Goal: Task Accomplishment & Management: Use online tool/utility

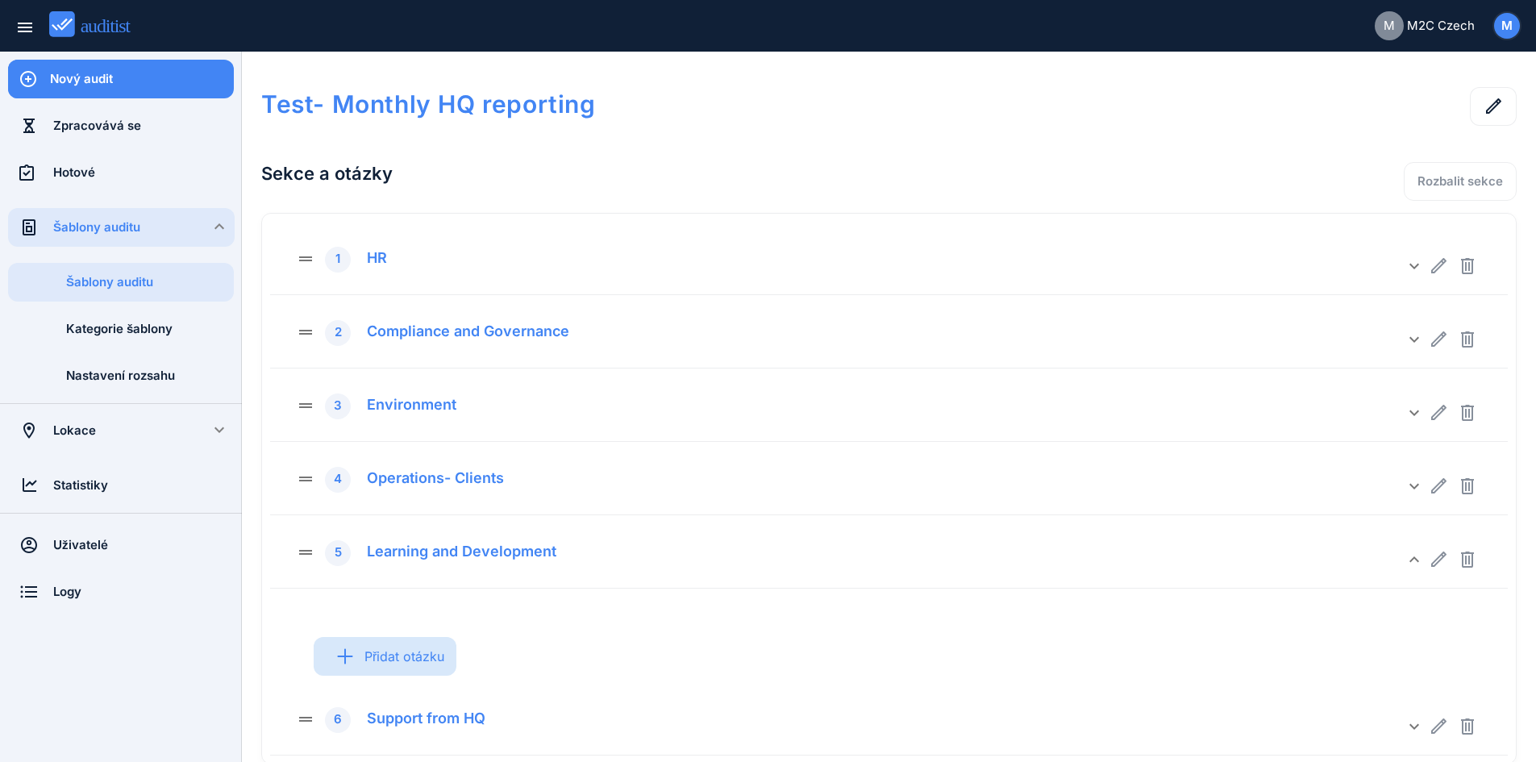
scroll to position [100, 0]
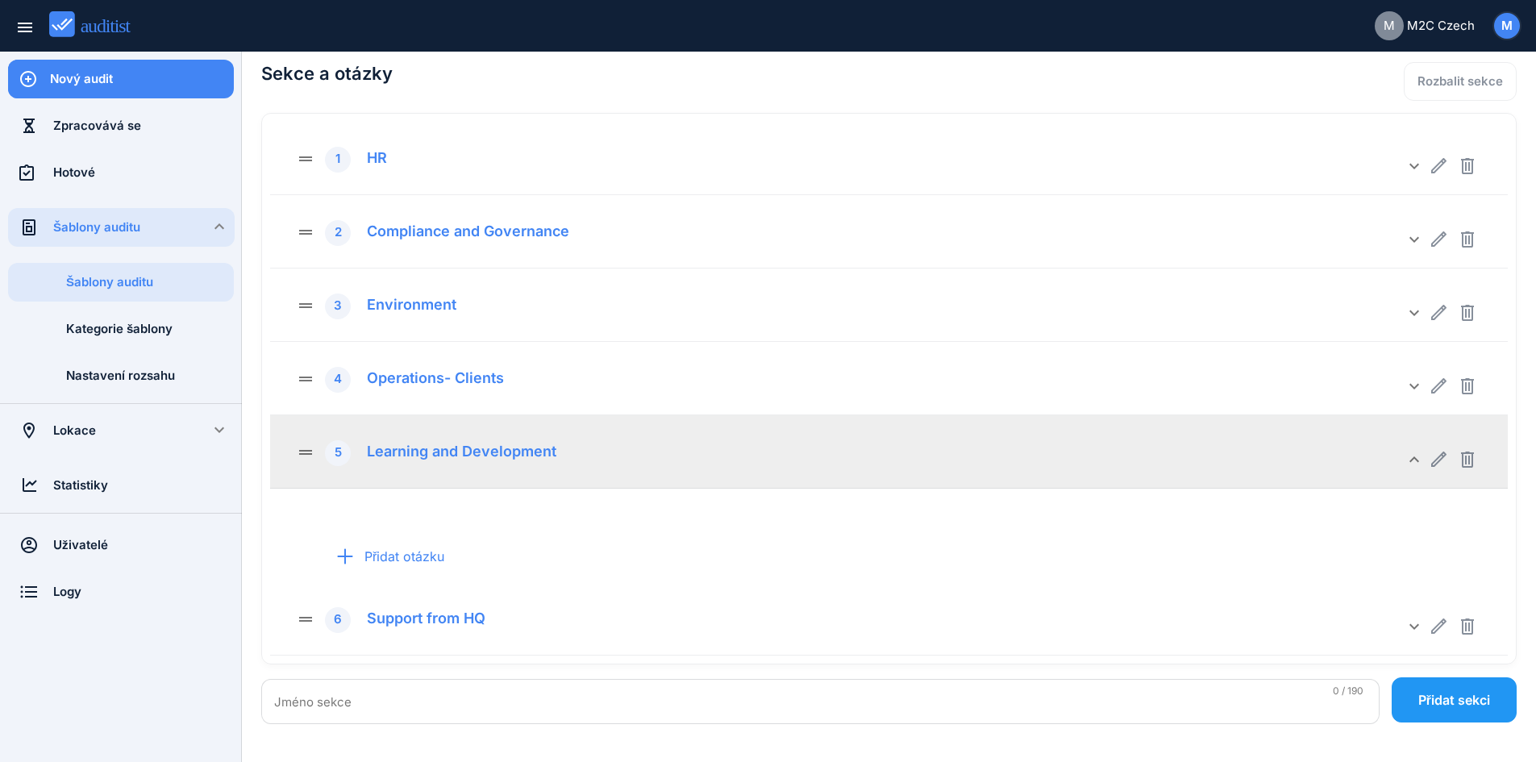
click at [1420, 462] on icon "keyboard_arrow_down" at bounding box center [1413, 459] width 19 height 19
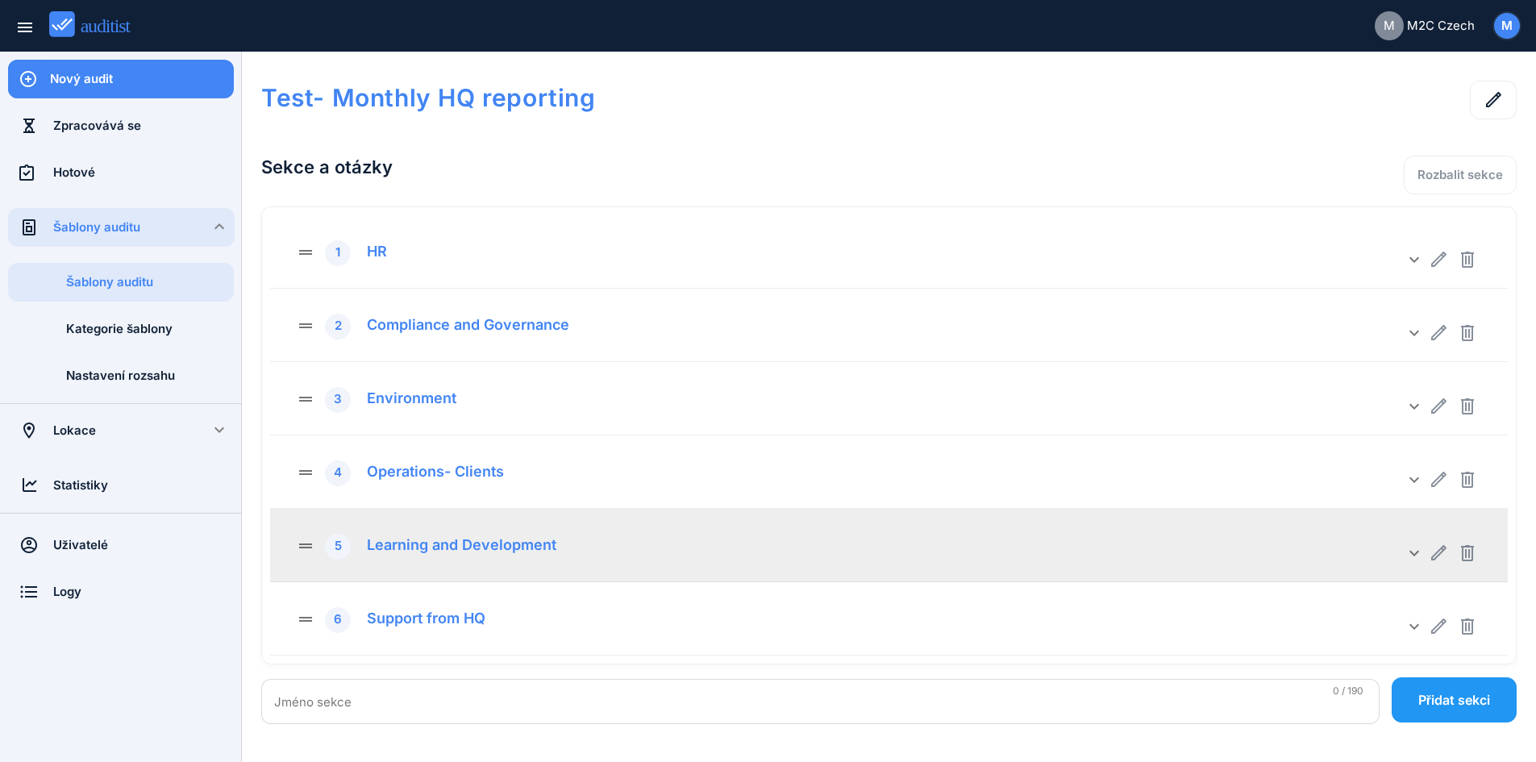
scroll to position [6, 0]
click at [1378, 519] on div "drag_handle 5 Learning and Development keyboard_arrow_down" at bounding box center [888, 545] width 1237 height 73
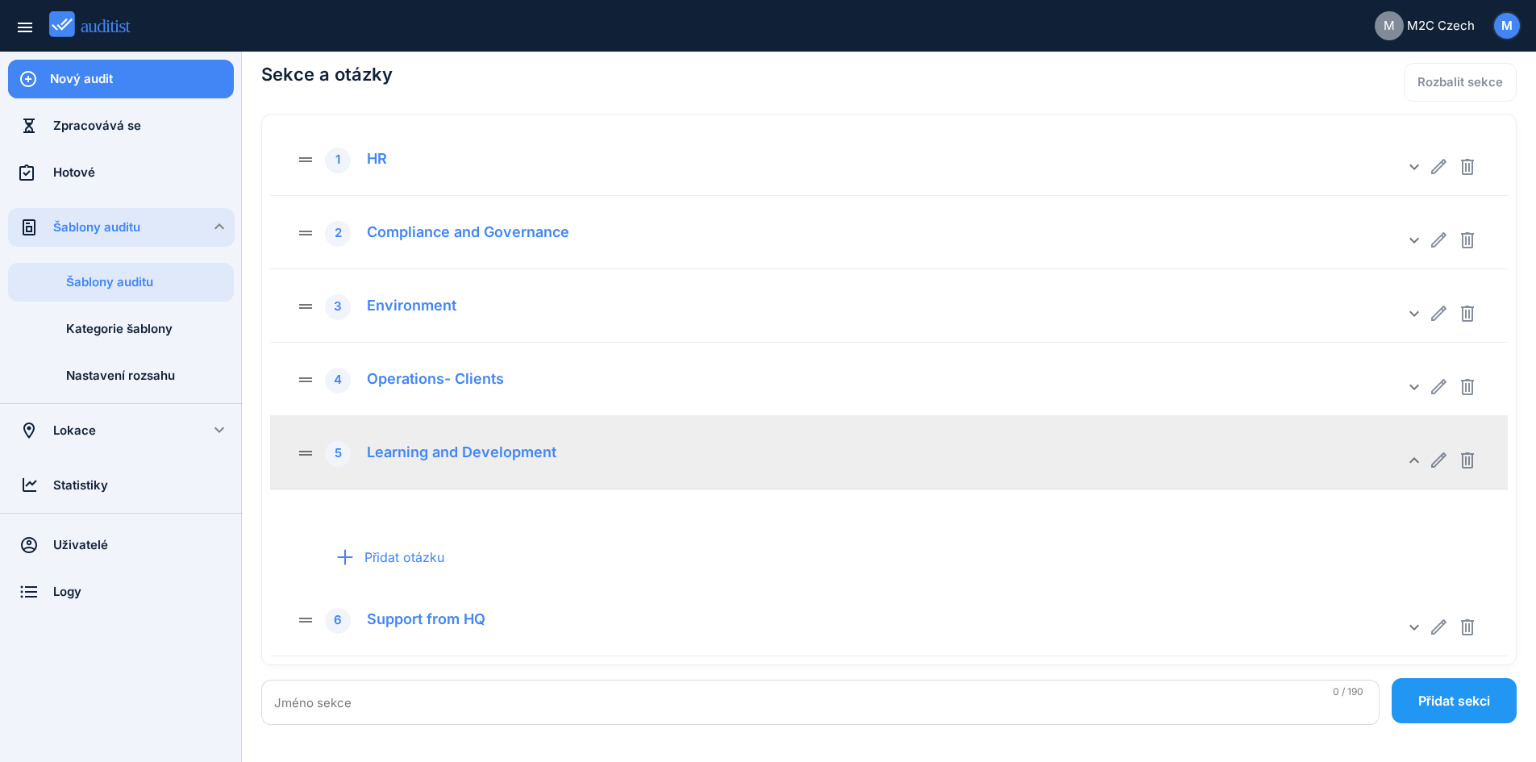
scroll to position [100, 0]
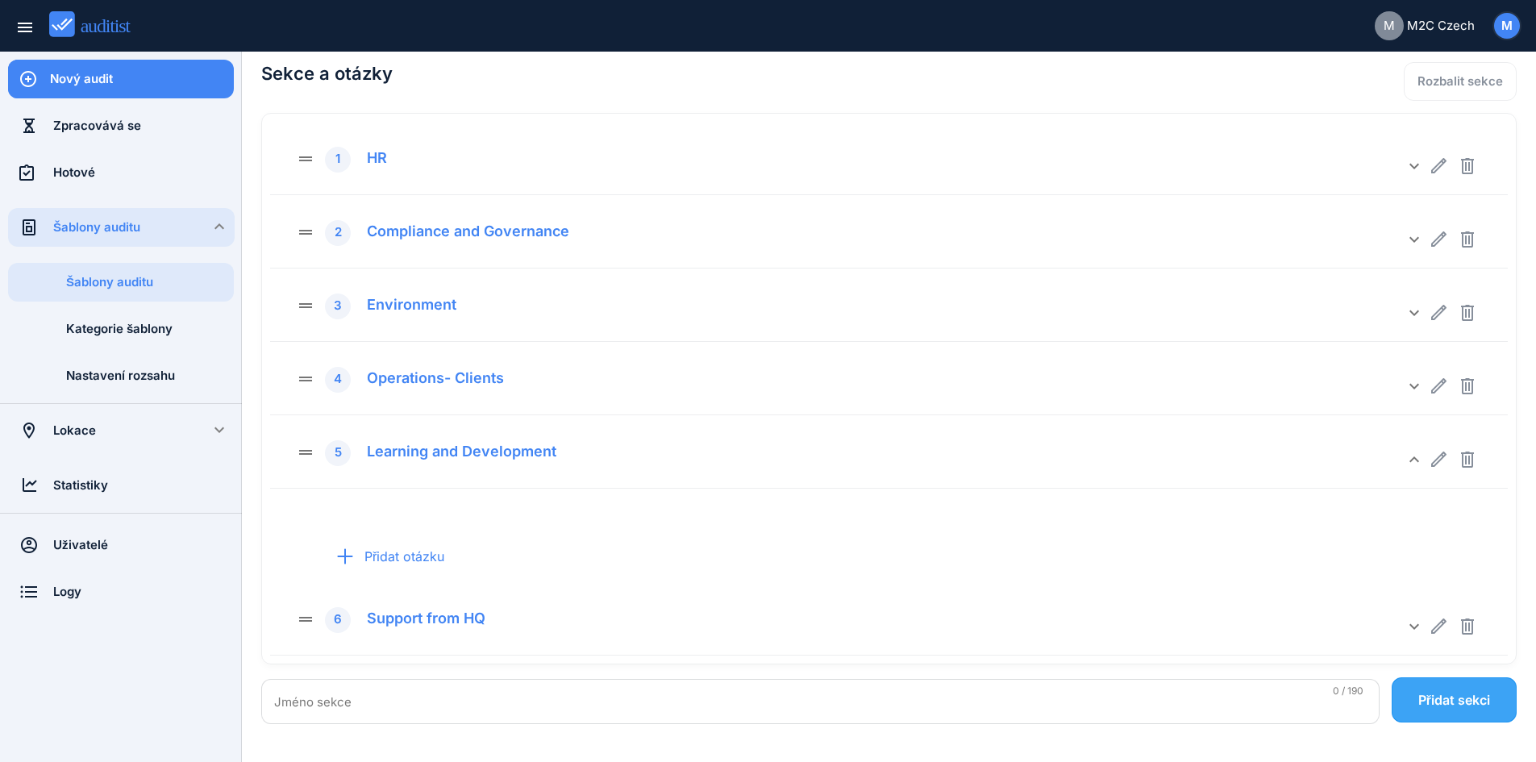
click at [1465, 703] on div "Přidat sekci" at bounding box center [1454, 699] width 72 height 19
click at [329, 693] on input "Jméno sekce" at bounding box center [820, 702] width 1092 height 26
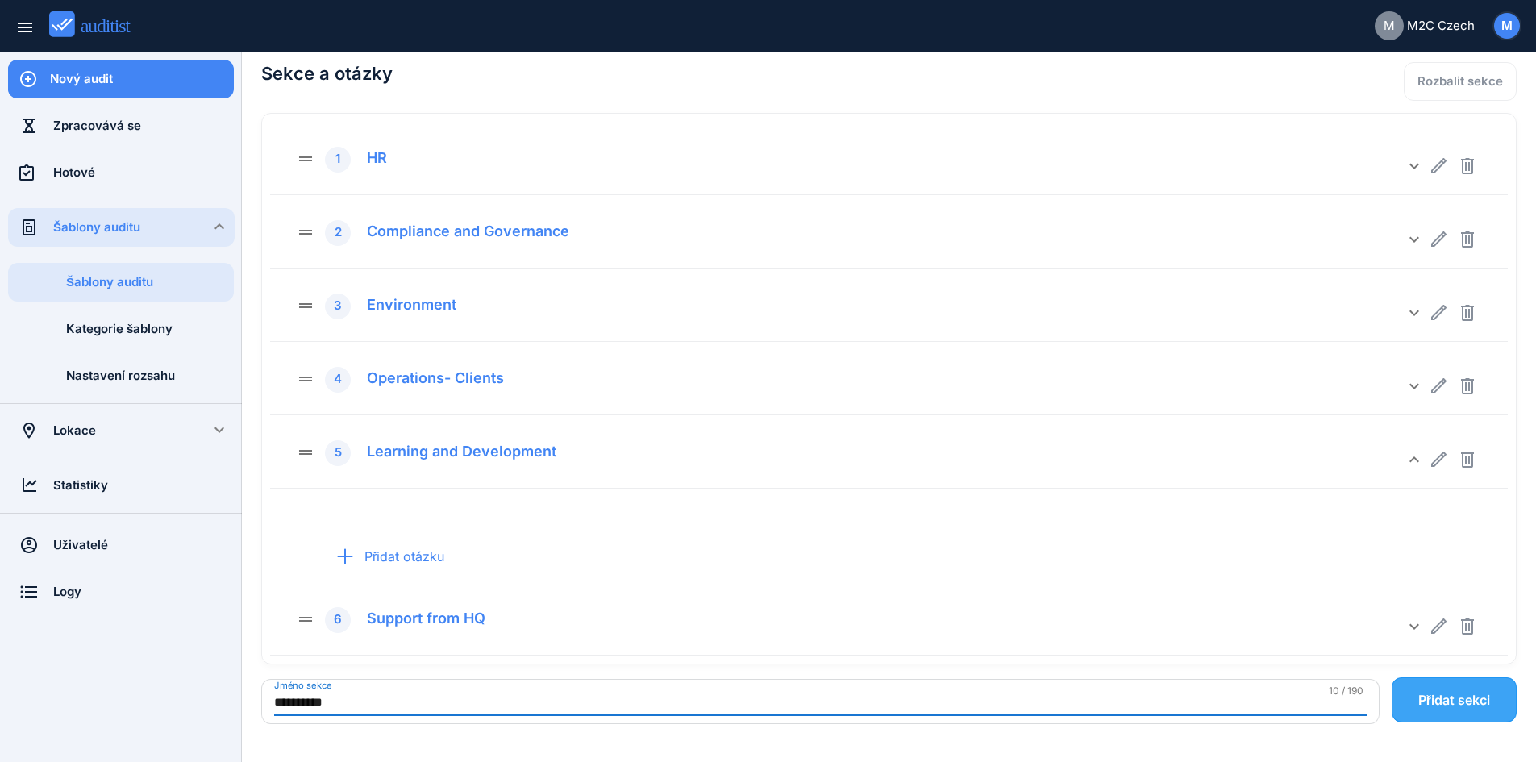
type input "*********"
click at [1424, 696] on div "Přidat sekci" at bounding box center [1454, 699] width 72 height 19
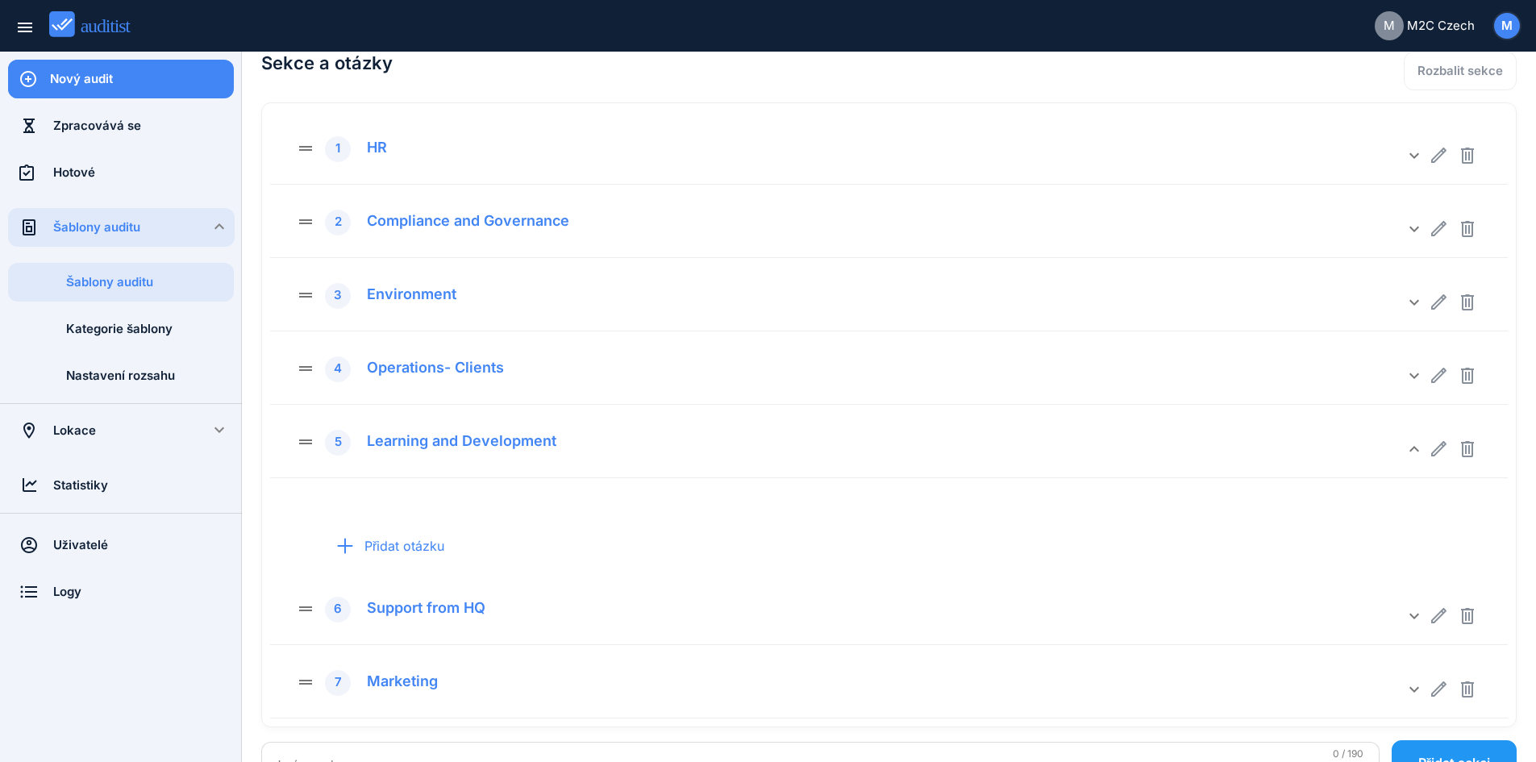
scroll to position [173, 0]
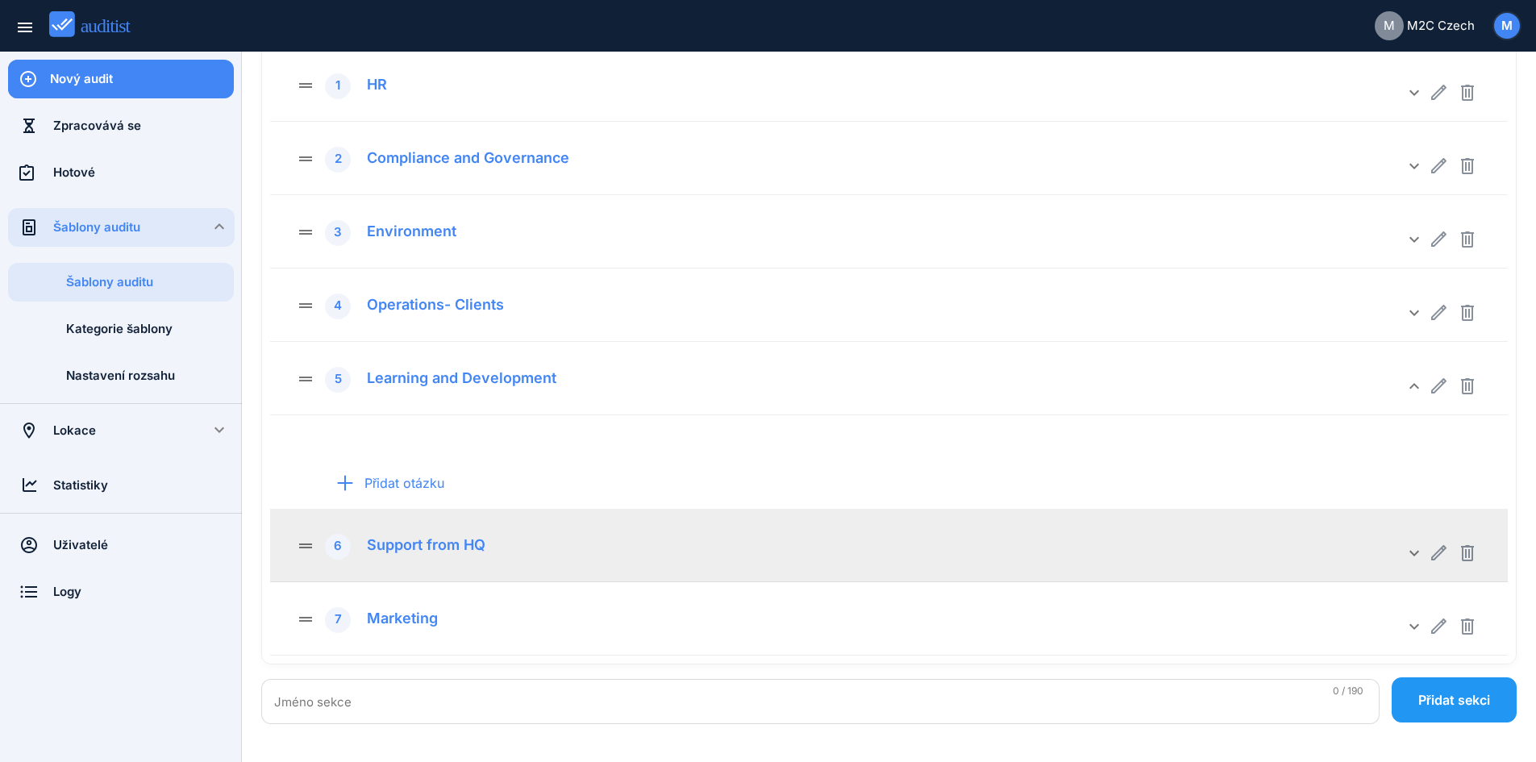
drag, startPoint x: 490, startPoint y: 579, endPoint x: 473, endPoint y: 428, distance: 151.7
click at [473, 428] on div "drag_handle 1 HR keyboard_arrow_down Přidat otázku drag_handle 2 Compliance and…" at bounding box center [888, 351] width 1237 height 607
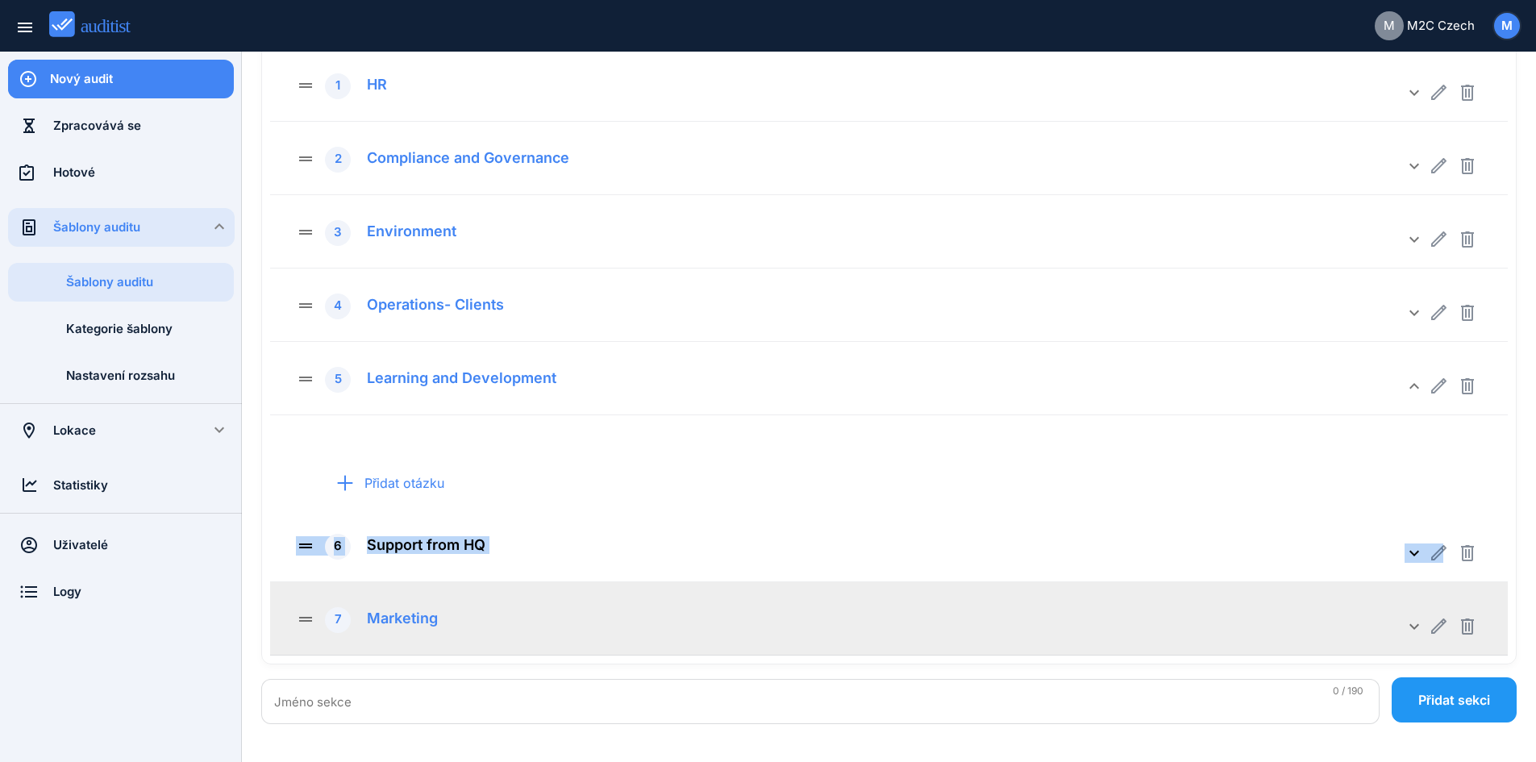
drag, startPoint x: 724, startPoint y: 638, endPoint x: 666, endPoint y: 449, distance: 197.4
click at [667, 471] on div "drag_handle 1 HR keyboard_arrow_down Přidat otázku drag_handle 2 Compliance and…" at bounding box center [888, 351] width 1237 height 607
click at [577, 628] on div "drag_handle 7 Marketing" at bounding box center [850, 619] width 1108 height 28
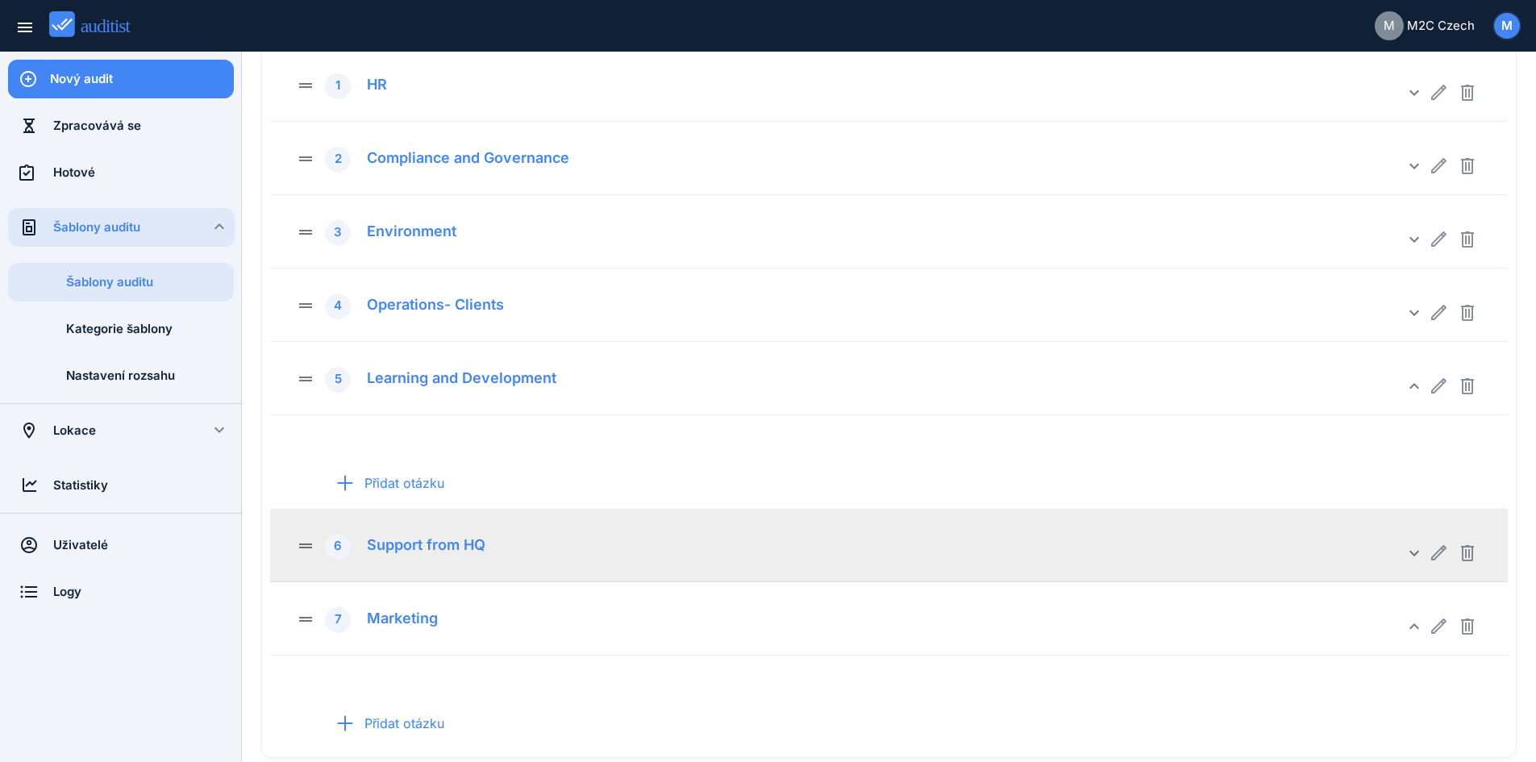
click at [1196, 532] on div "drag_handle 6 Support from HQ" at bounding box center [850, 545] width 1108 height 28
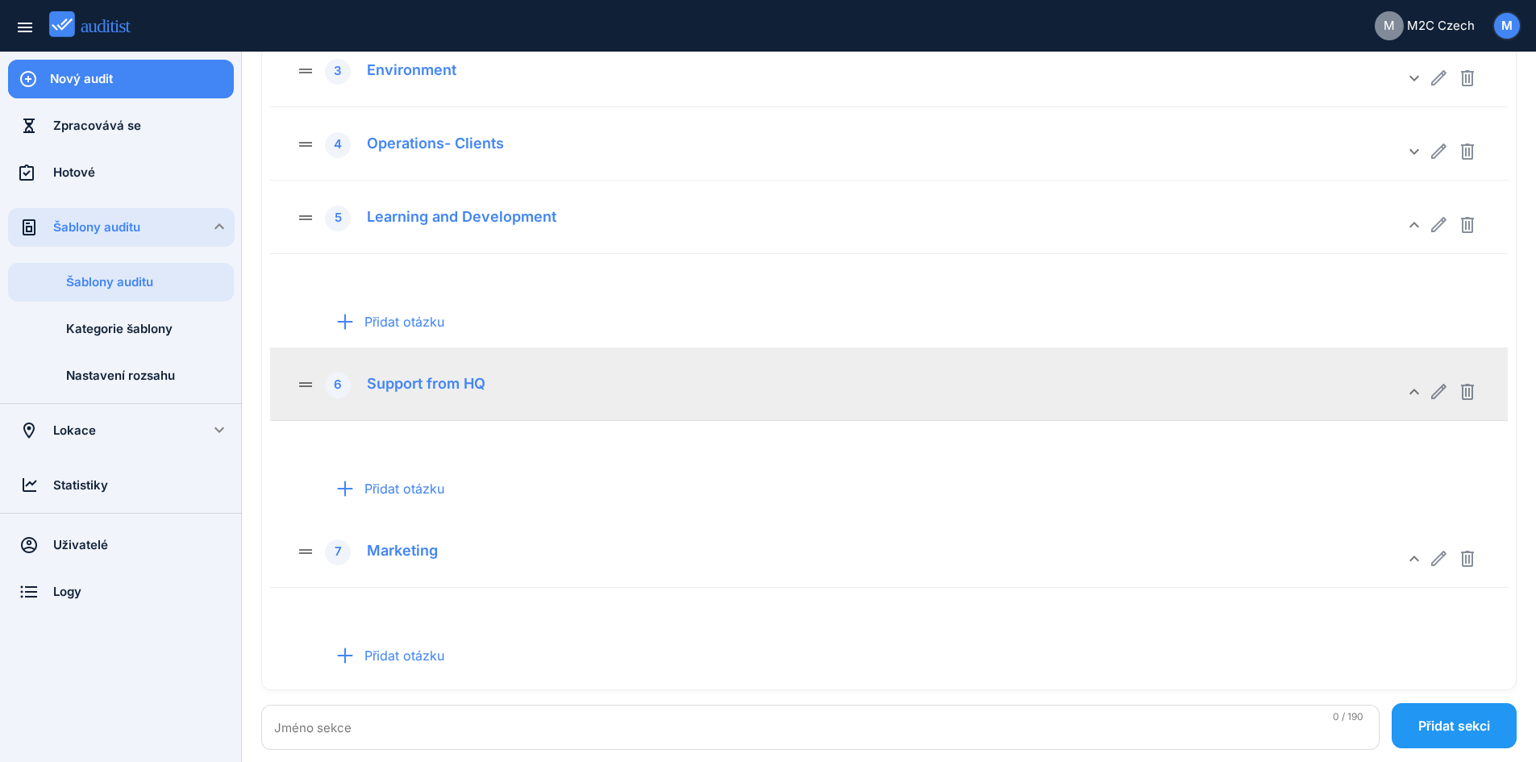
click at [415, 378] on div "Support from HQ" at bounding box center [420, 381] width 131 height 23
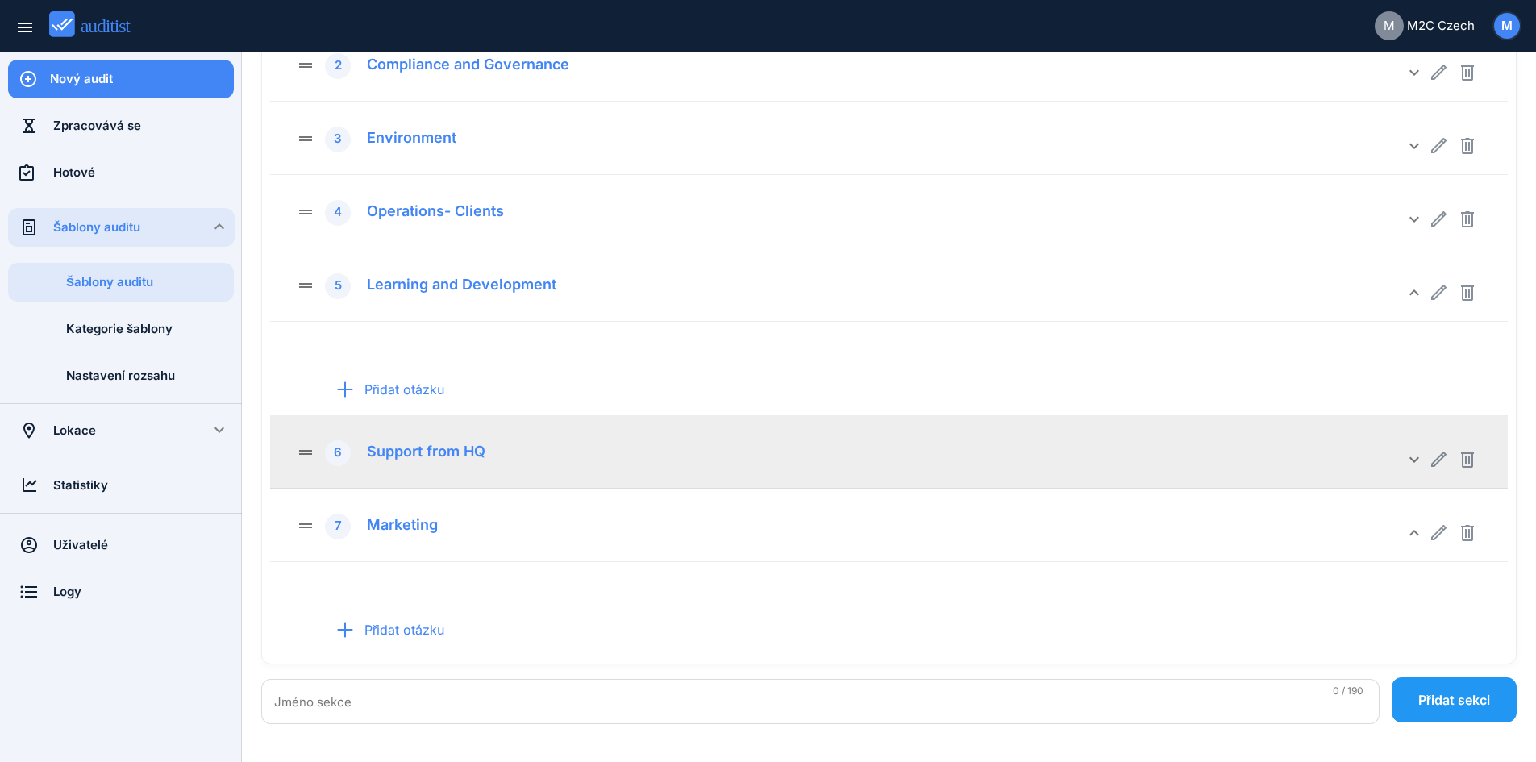
scroll to position [267, 0]
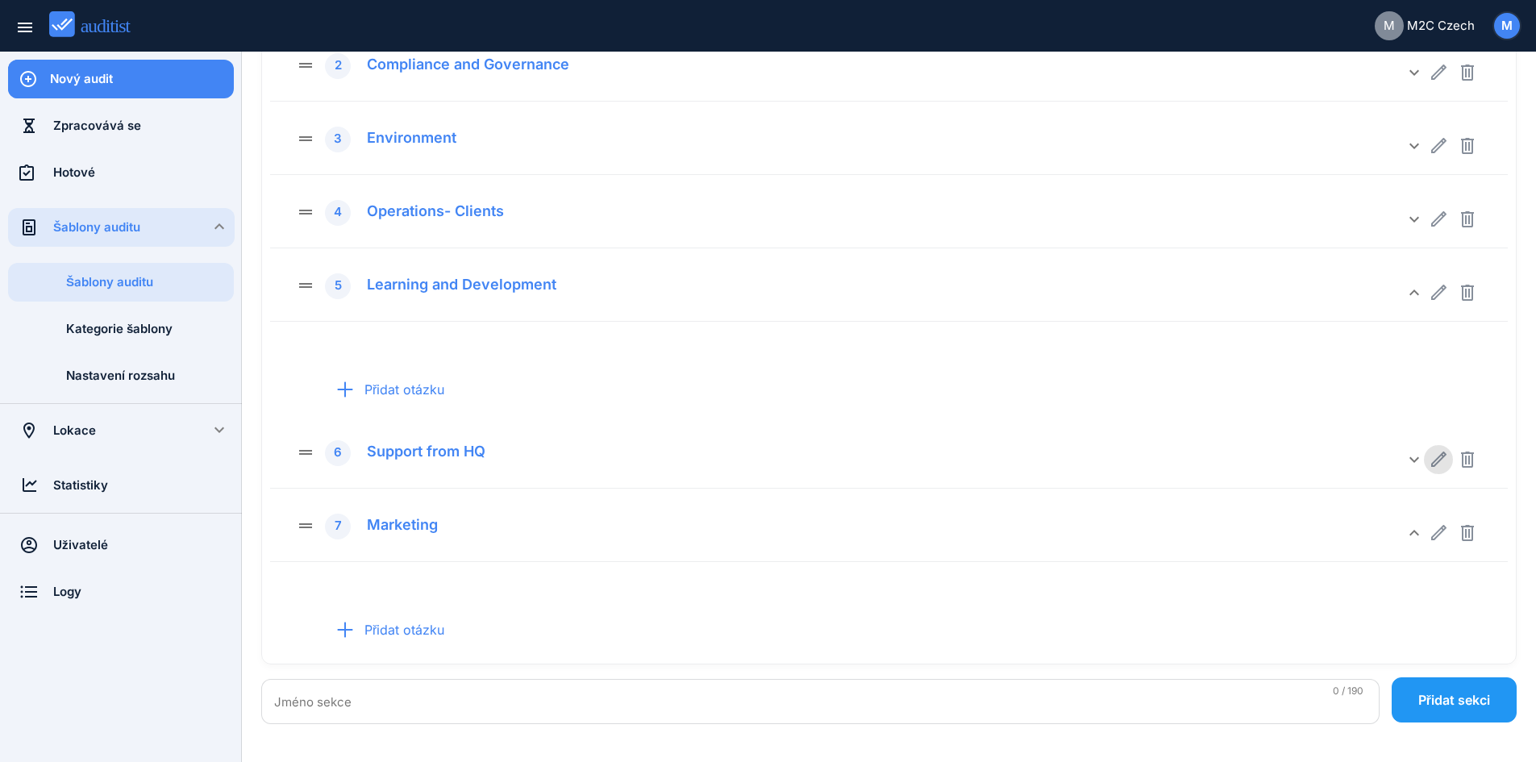
click at [1442, 459] on icon "button" at bounding box center [1437, 459] width 19 height 19
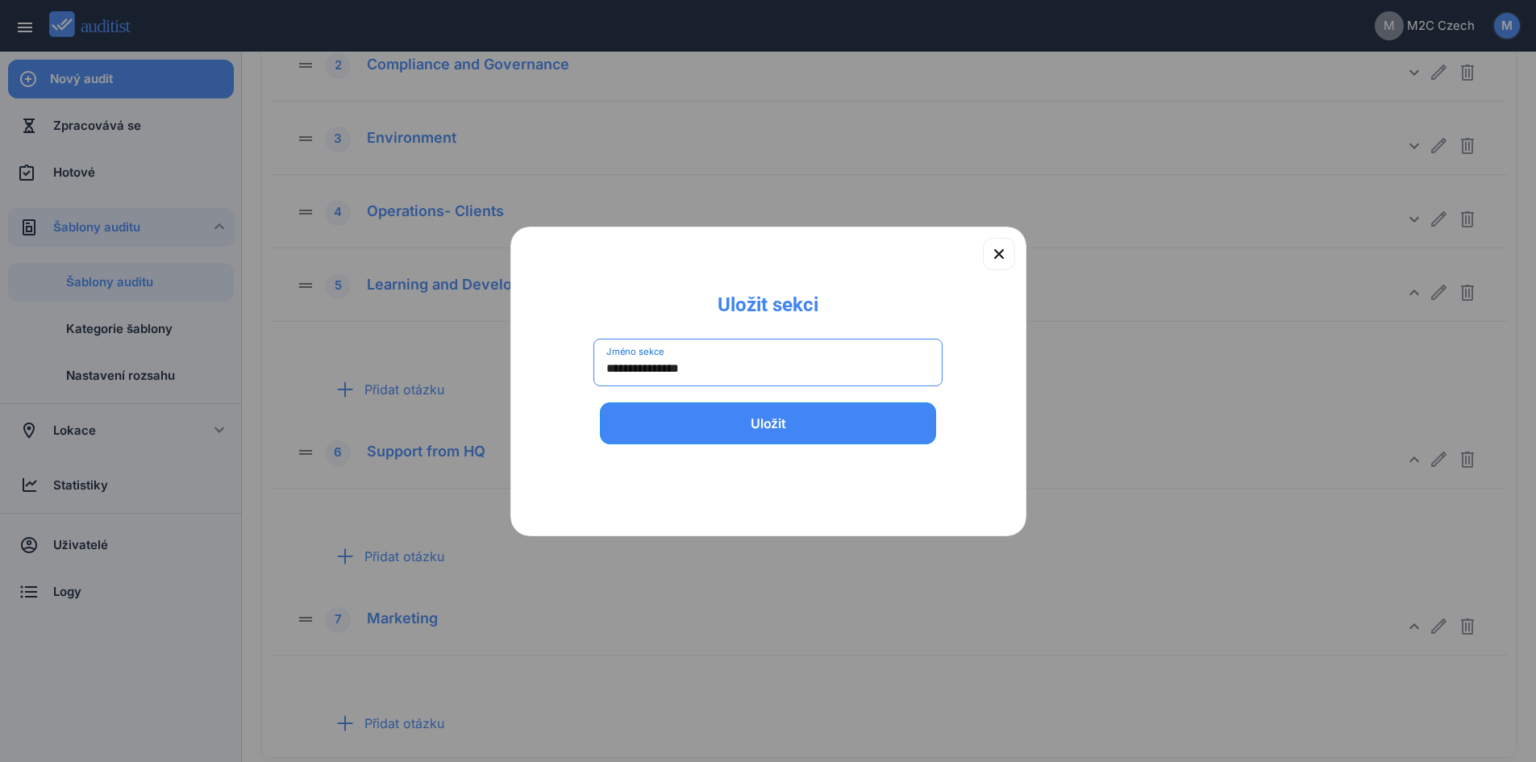
click at [795, 356] on input "**********" at bounding box center [768, 369] width 324 height 26
type input "*"
type input "*********"
click at [600, 402] on button "Uložit" at bounding box center [768, 423] width 337 height 42
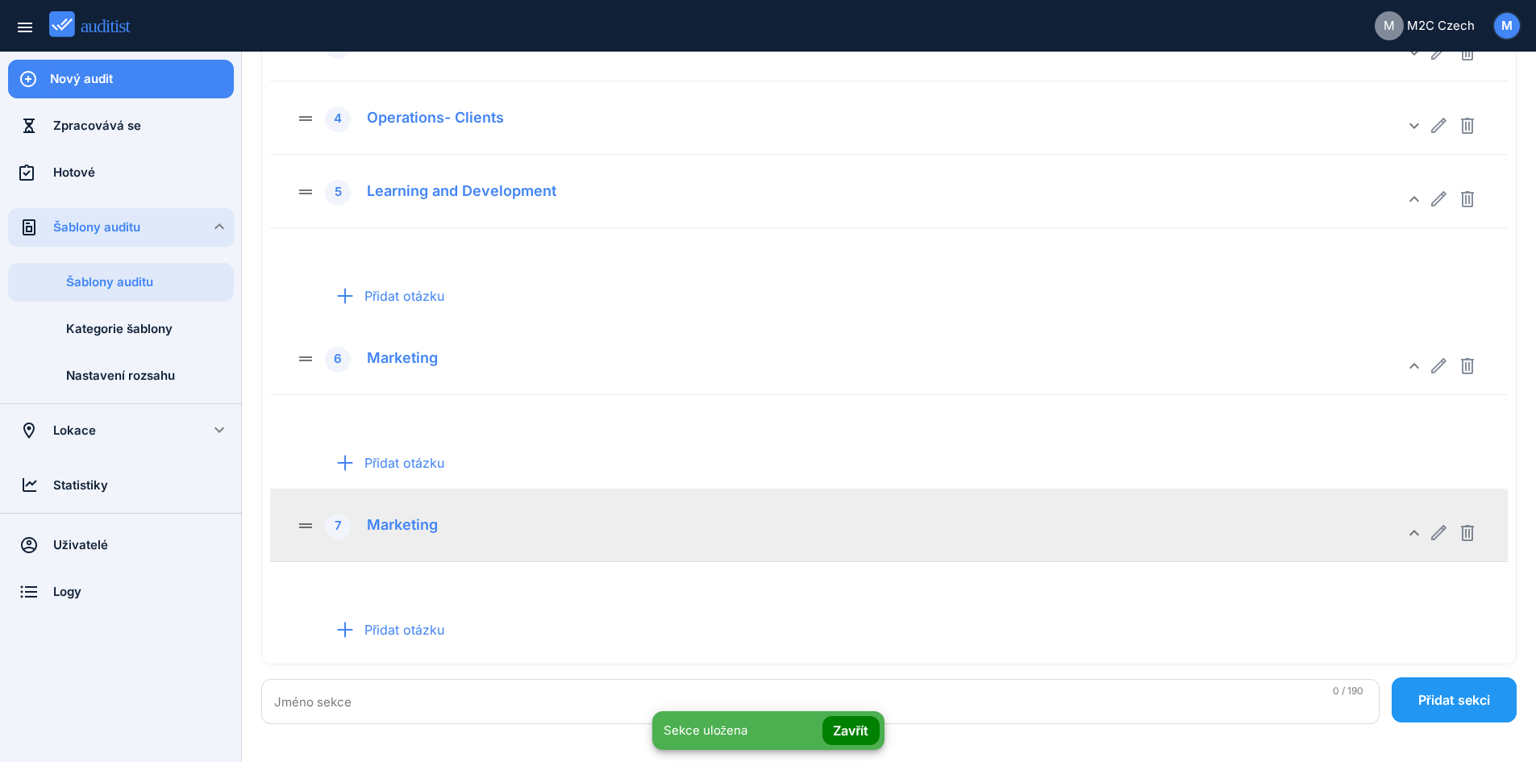
click at [416, 529] on div "Marketing" at bounding box center [396, 522] width 83 height 23
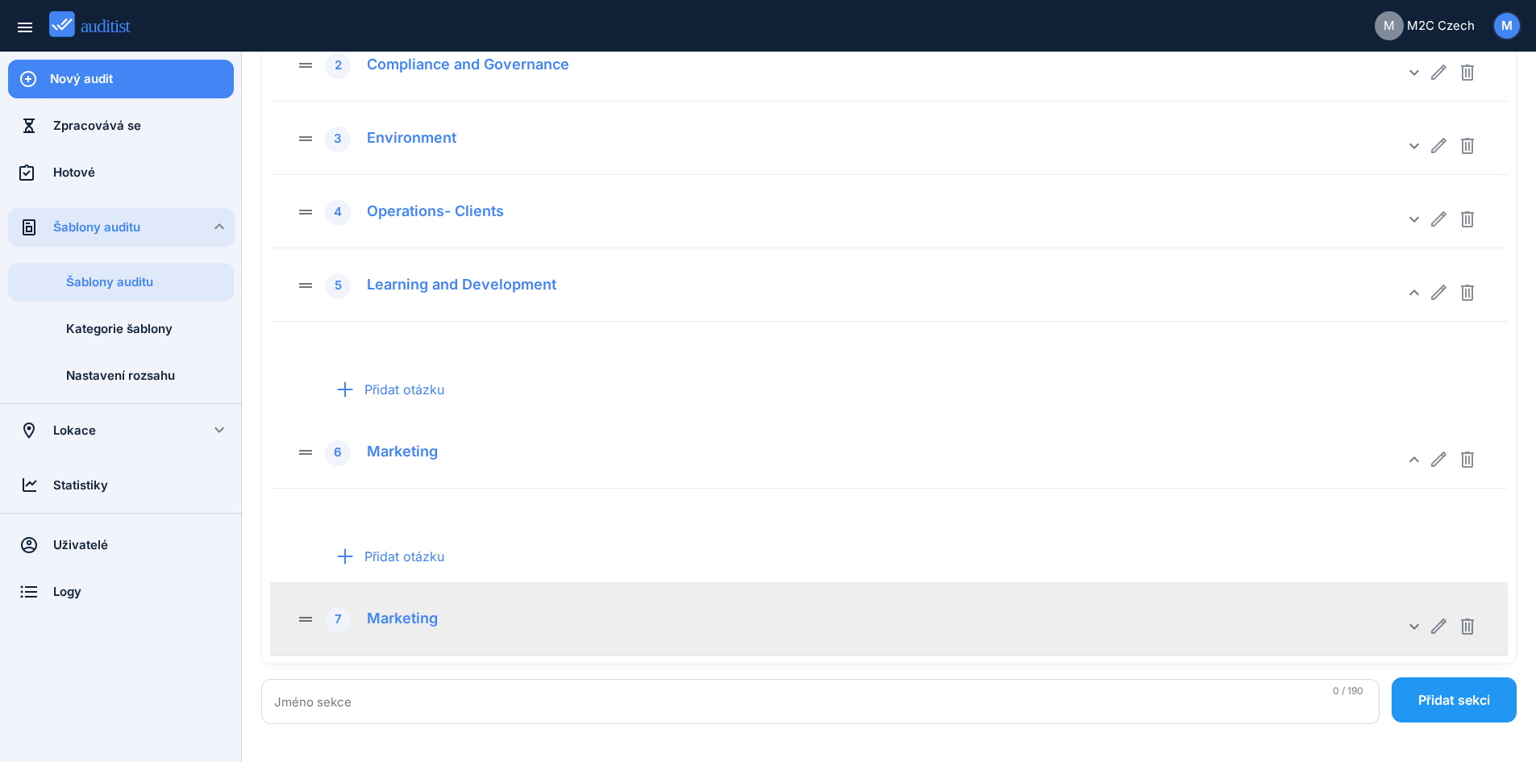
click at [473, 616] on div "drag_handle 7 Marketing" at bounding box center [850, 619] width 1108 height 28
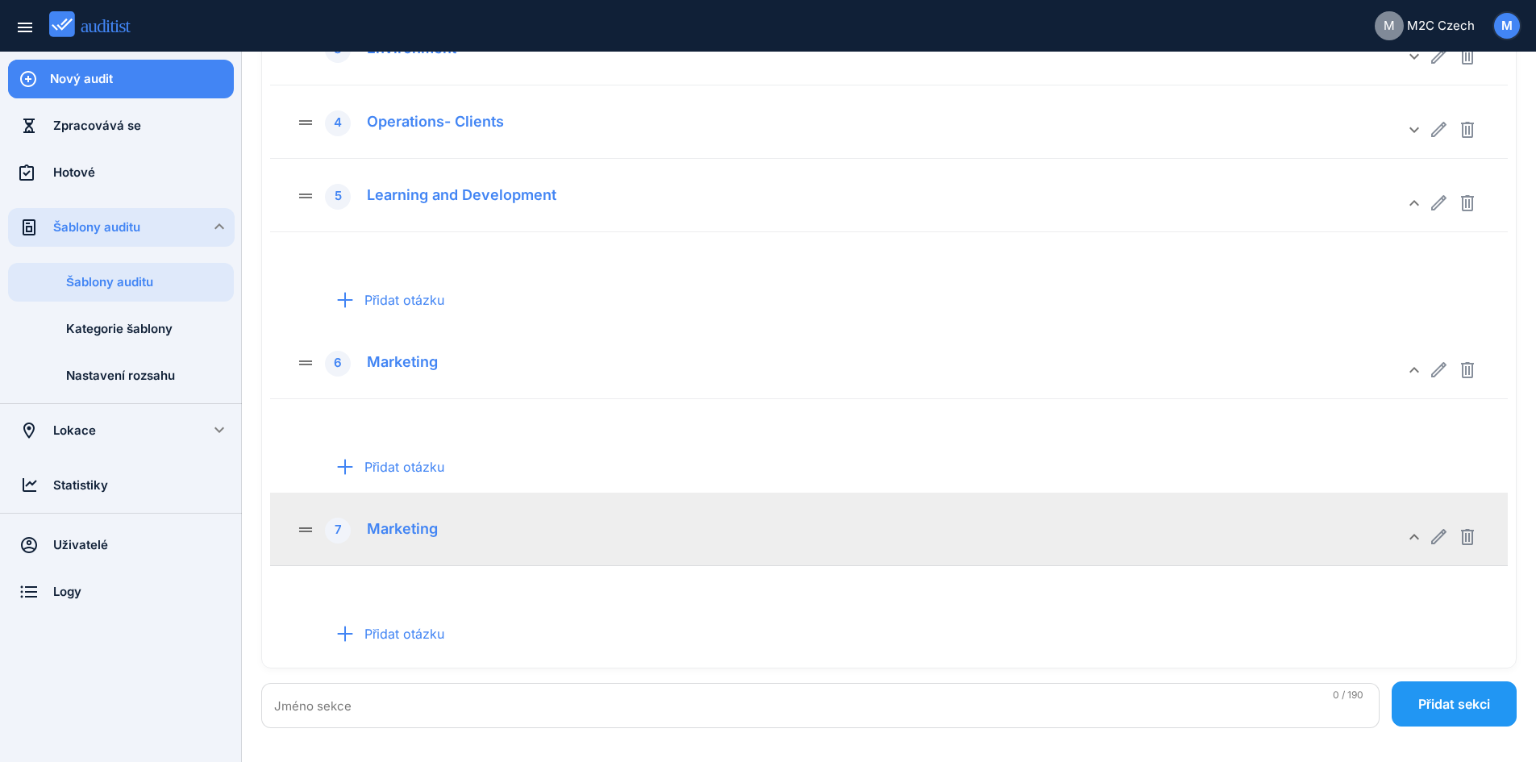
scroll to position [360, 0]
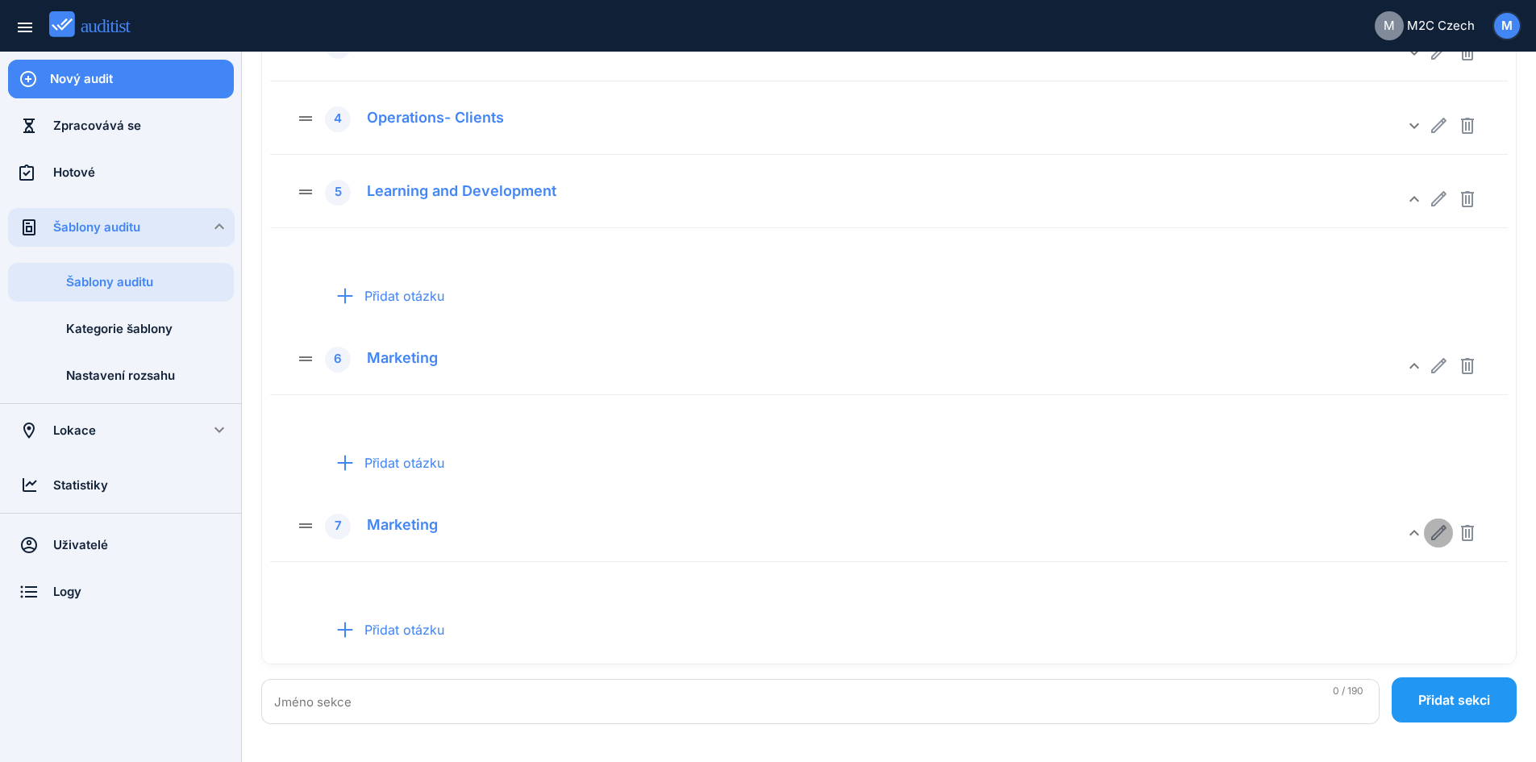
click at [1438, 533] on icon "button" at bounding box center [1437, 532] width 19 height 19
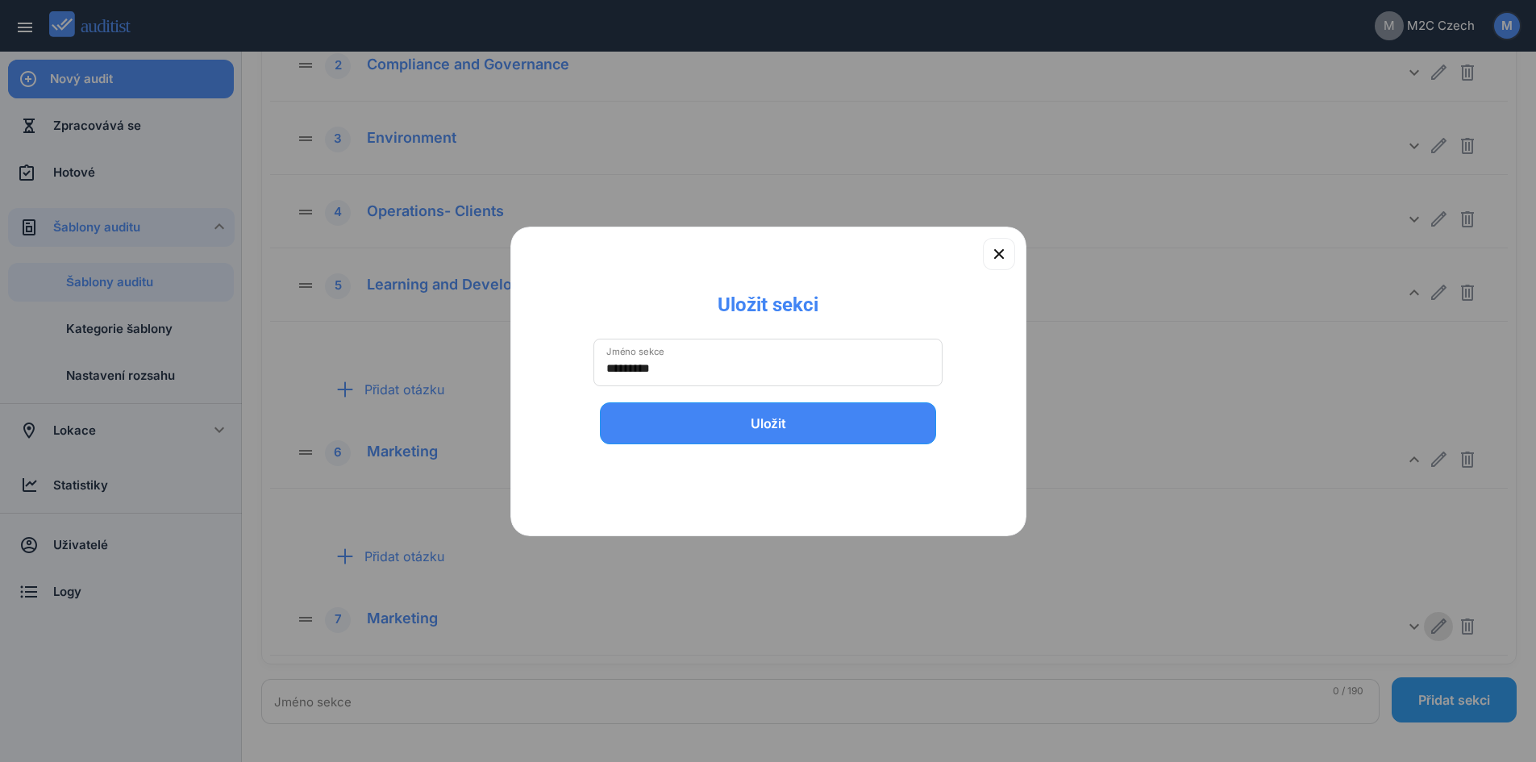
scroll to position [267, 0]
click at [875, 372] on input "*********" at bounding box center [768, 369] width 324 height 26
type input "*"
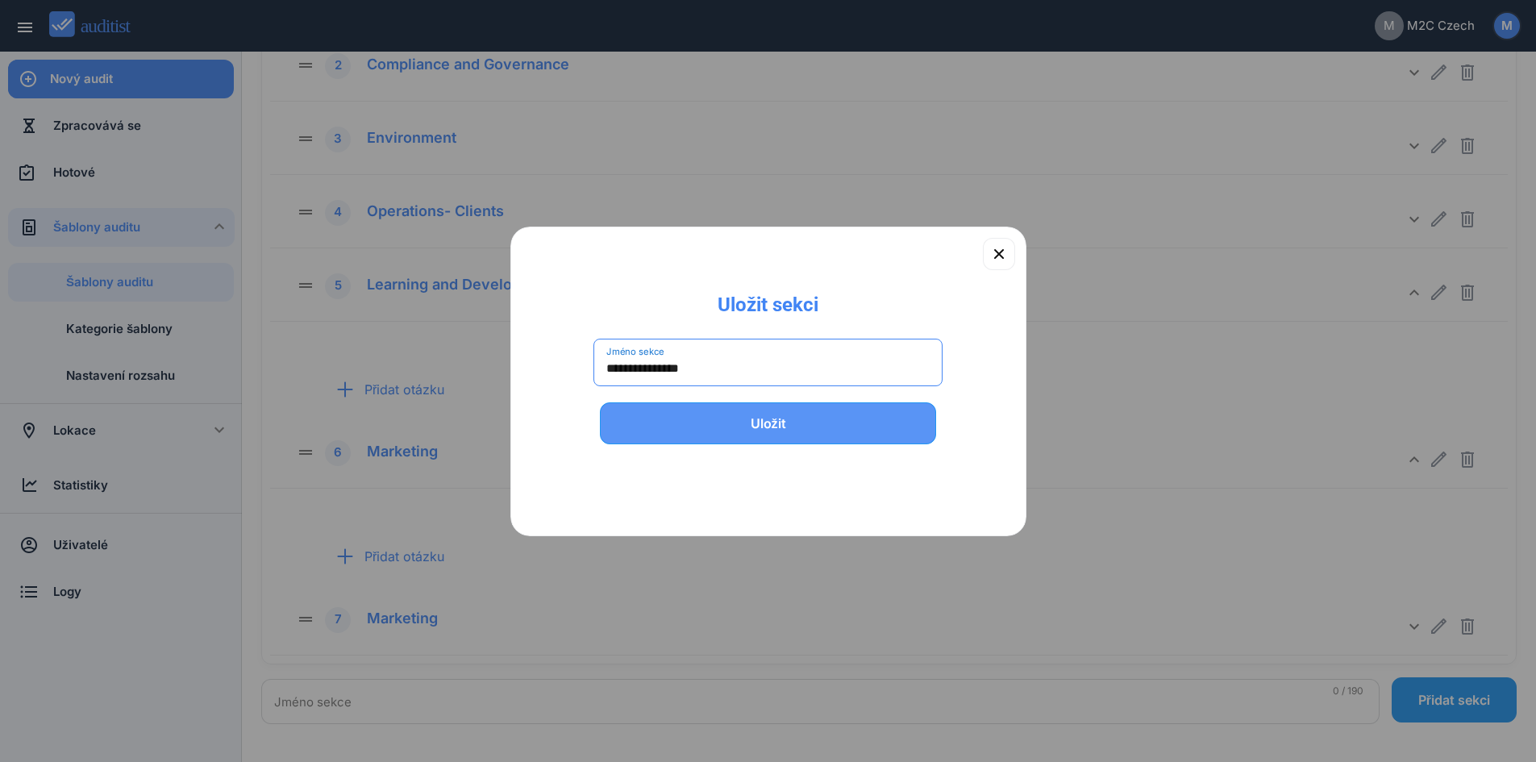
type input "**********"
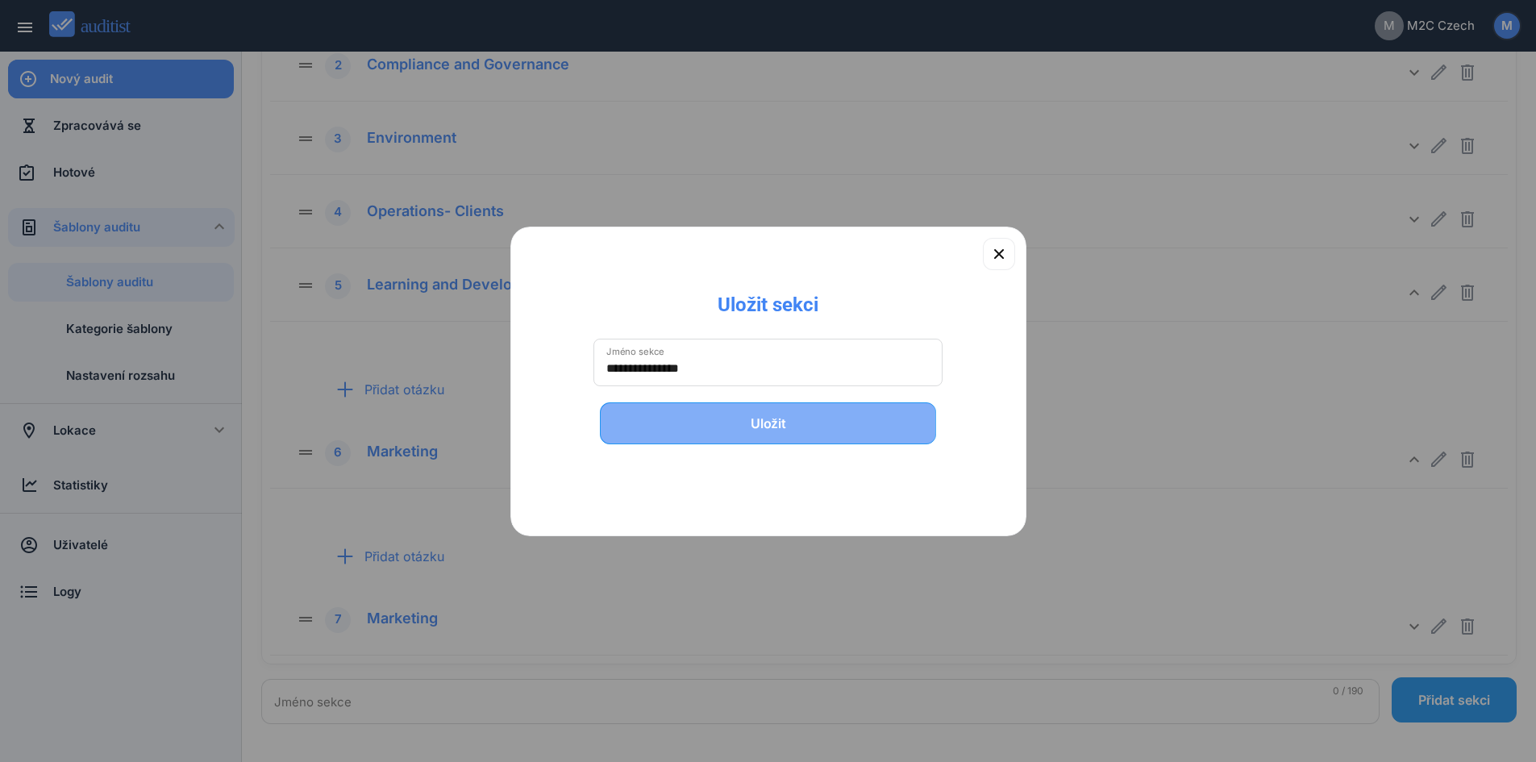
click at [734, 417] on div "Uložit" at bounding box center [768, 423] width 295 height 19
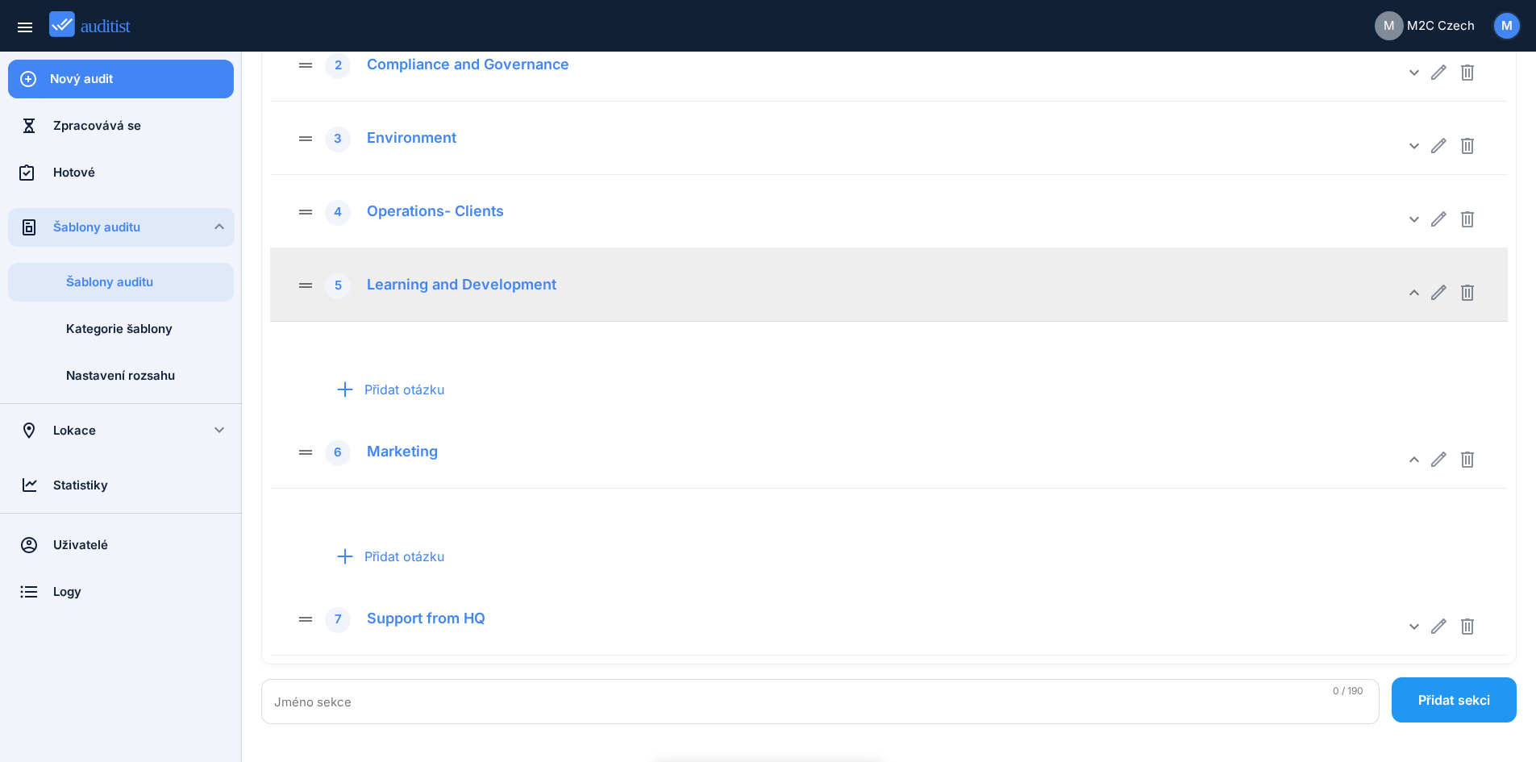
click at [1413, 286] on icon "keyboard_arrow_down" at bounding box center [1413, 292] width 19 height 19
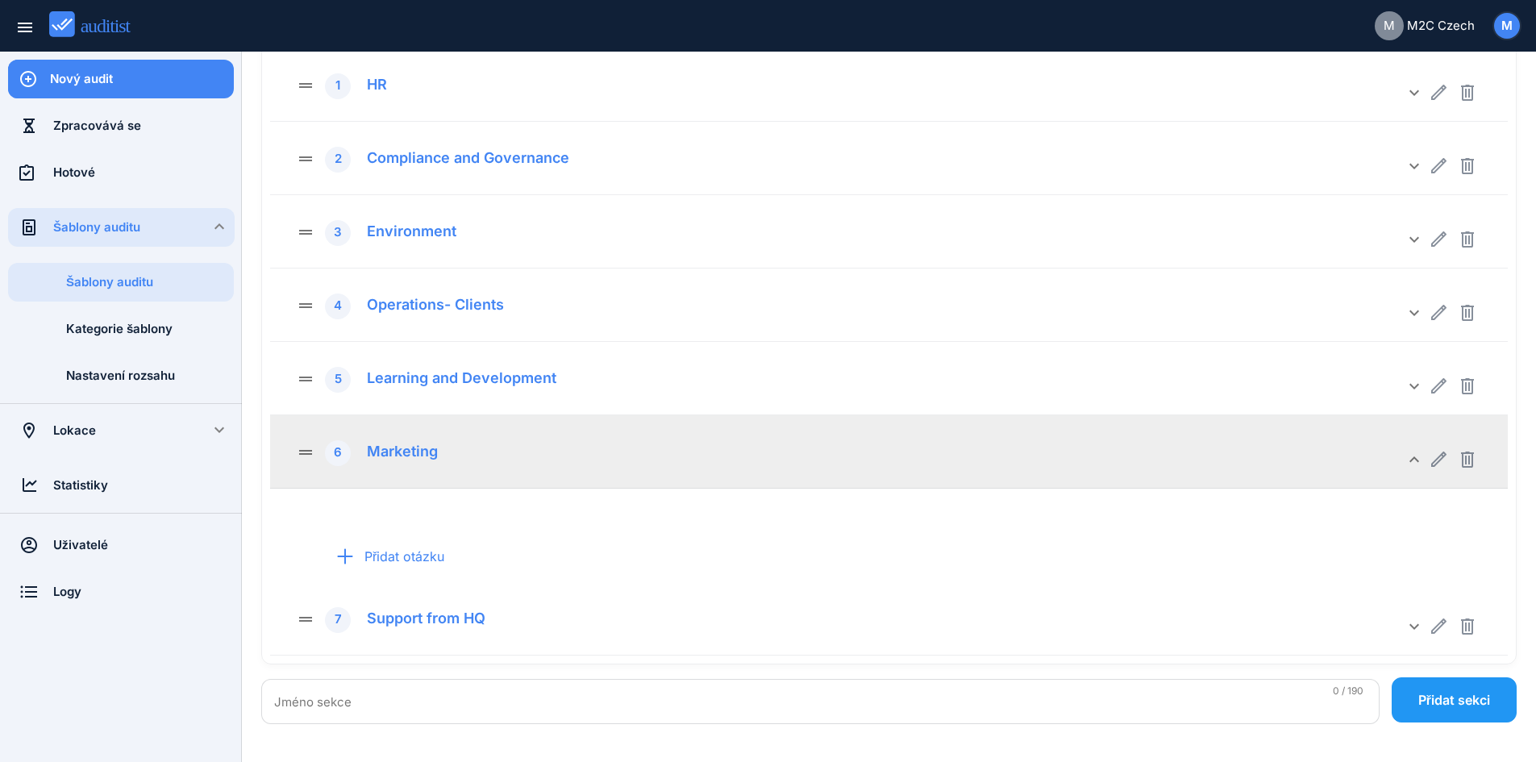
click at [1412, 451] on icon "keyboard_arrow_down" at bounding box center [1413, 459] width 19 height 19
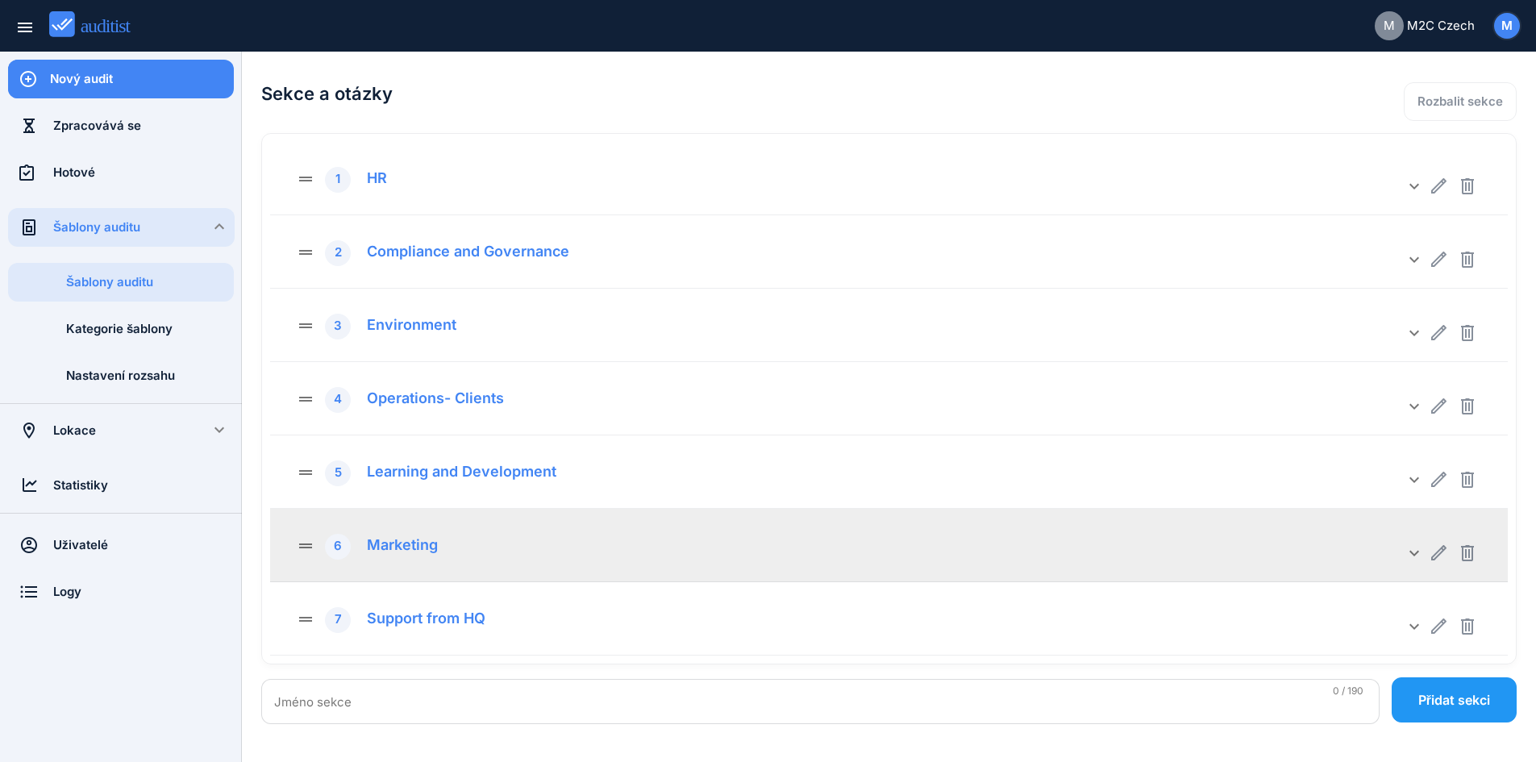
scroll to position [80, 0]
